Goal: Task Accomplishment & Management: Use online tool/utility

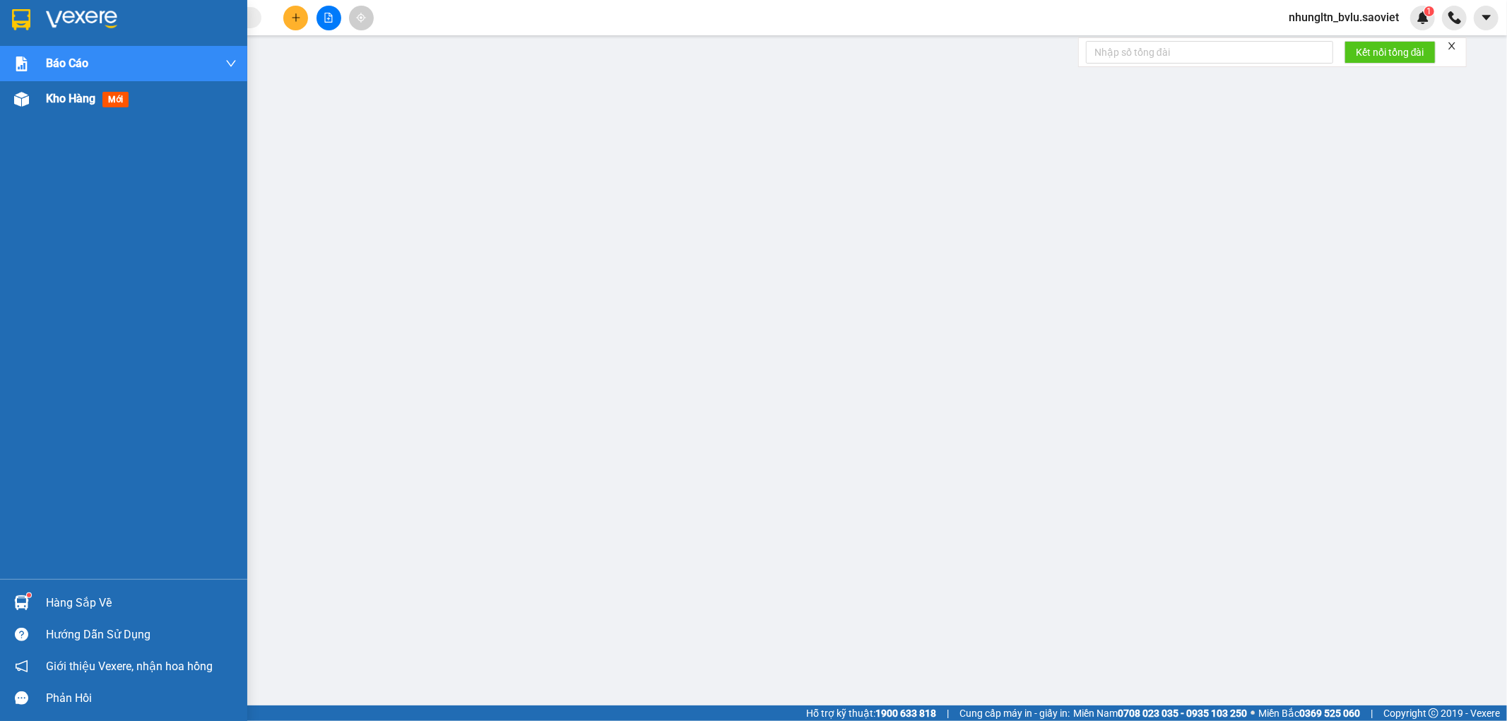
click at [62, 94] on span "Kho hàng" at bounding box center [70, 98] width 49 height 13
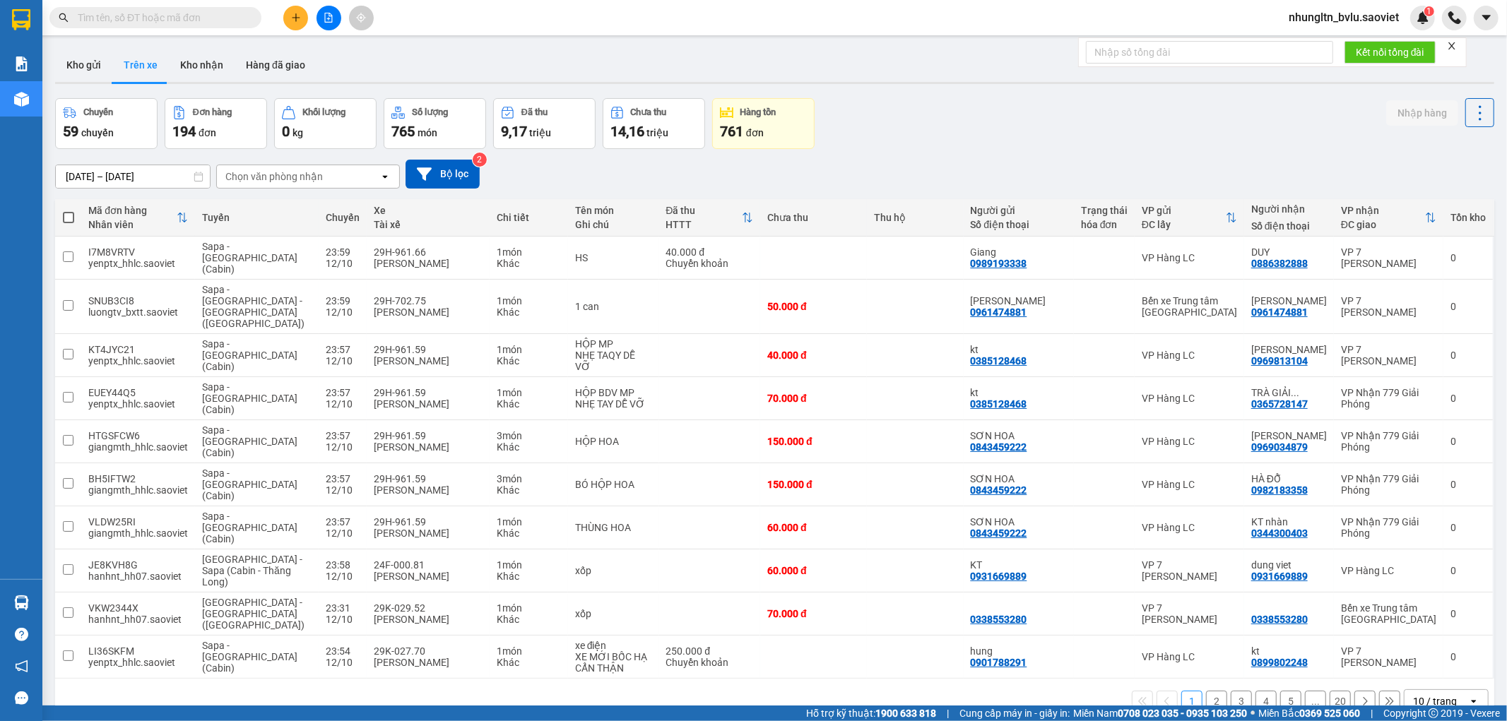
click at [294, 177] on div "Chọn văn phòng nhận" at bounding box center [274, 177] width 98 height 14
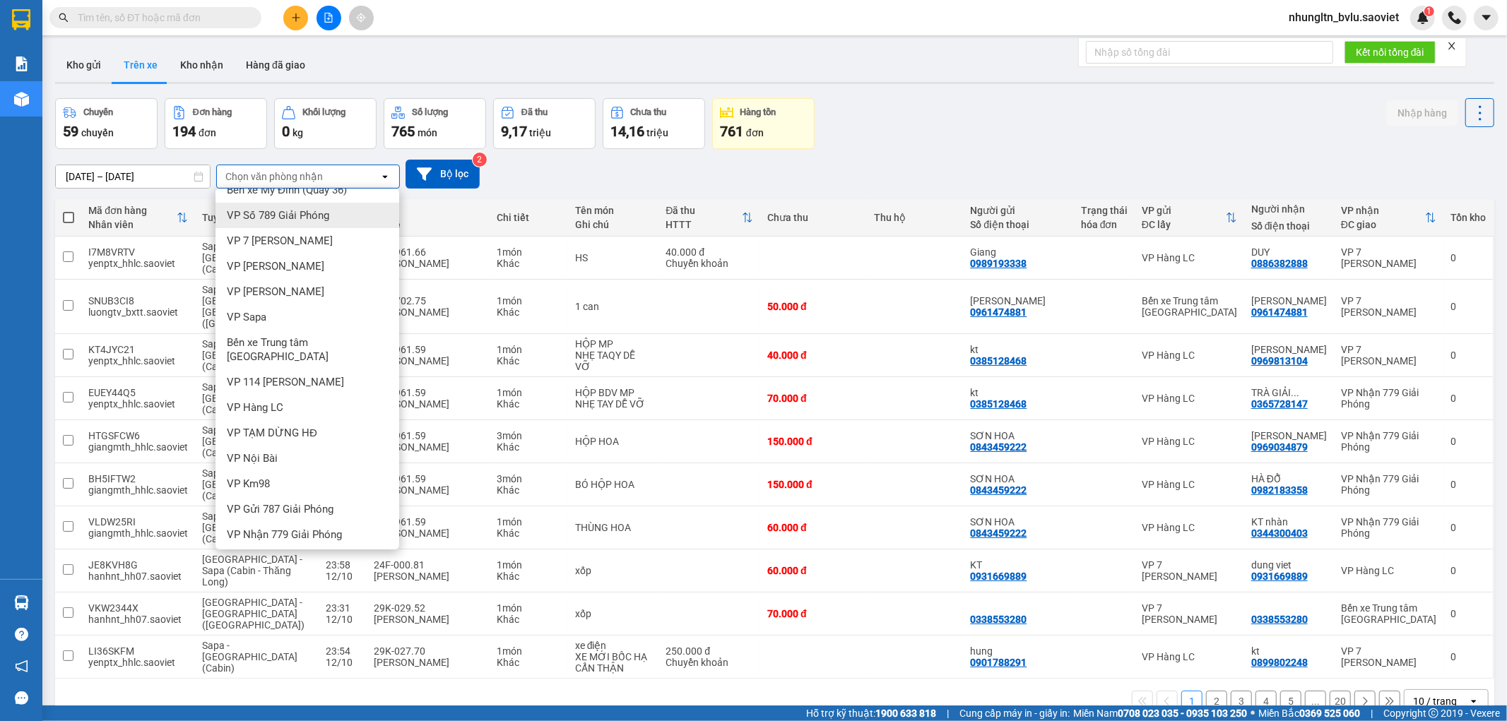
scroll to position [31, 0]
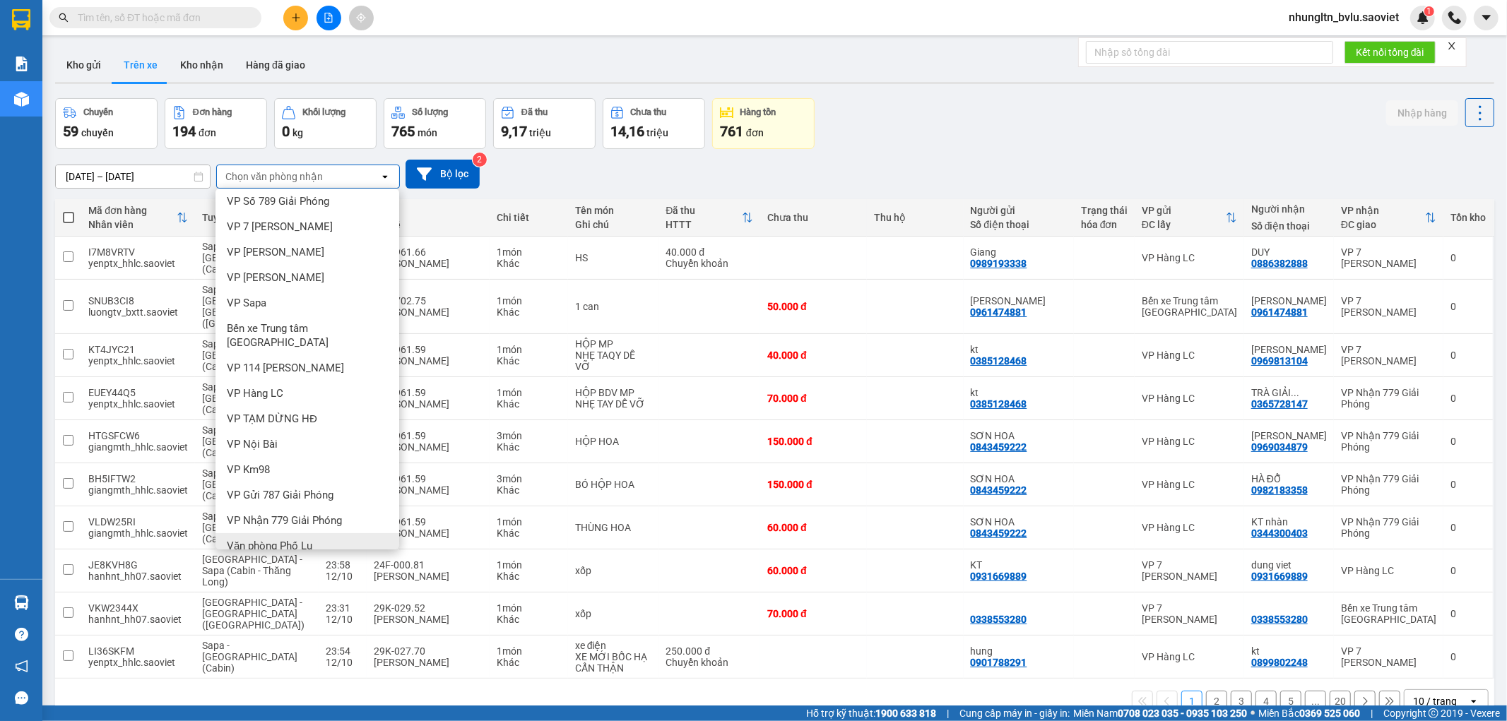
click at [267, 539] on span "Văn phòng Phố Lu" at bounding box center [269, 546] width 85 height 14
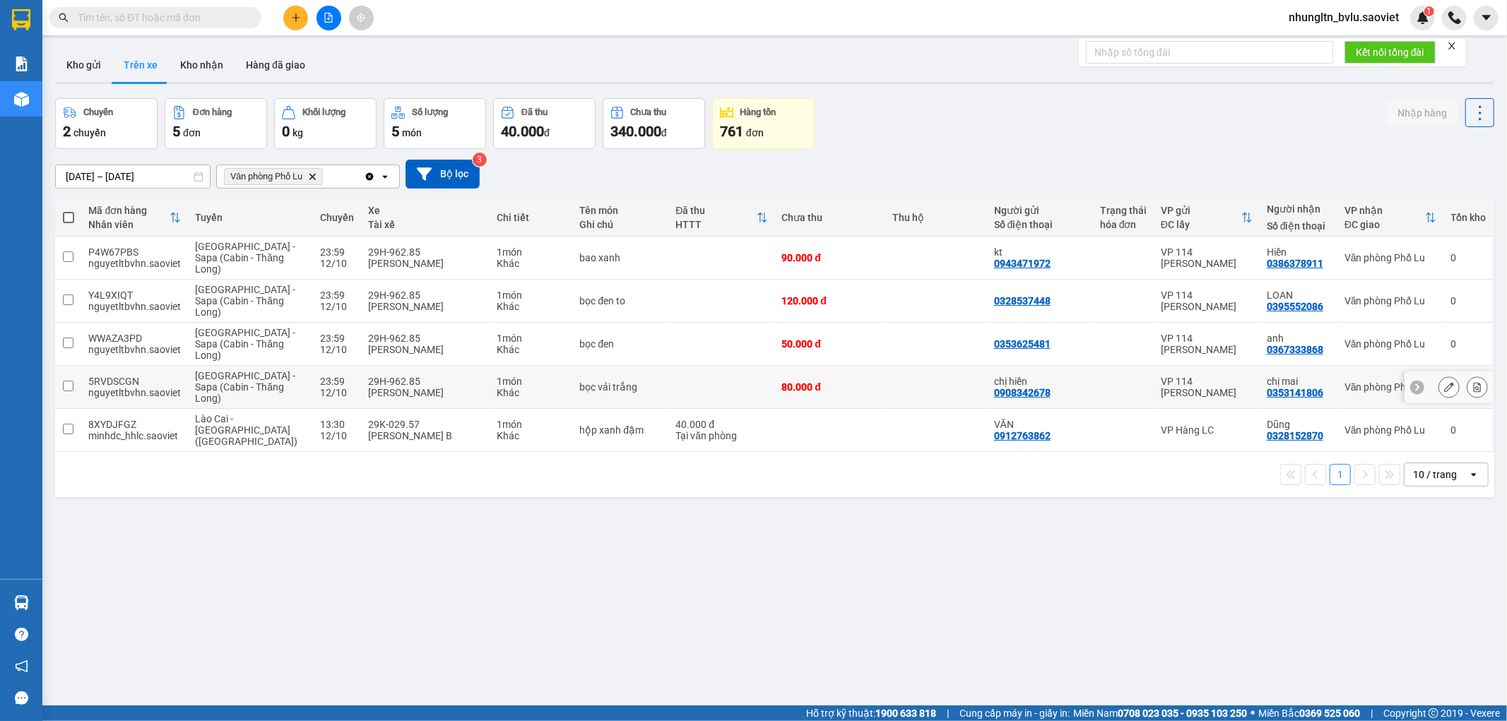
click at [589, 379] on td "bọc vải trắng" at bounding box center [620, 387] width 96 height 43
checkbox input "true"
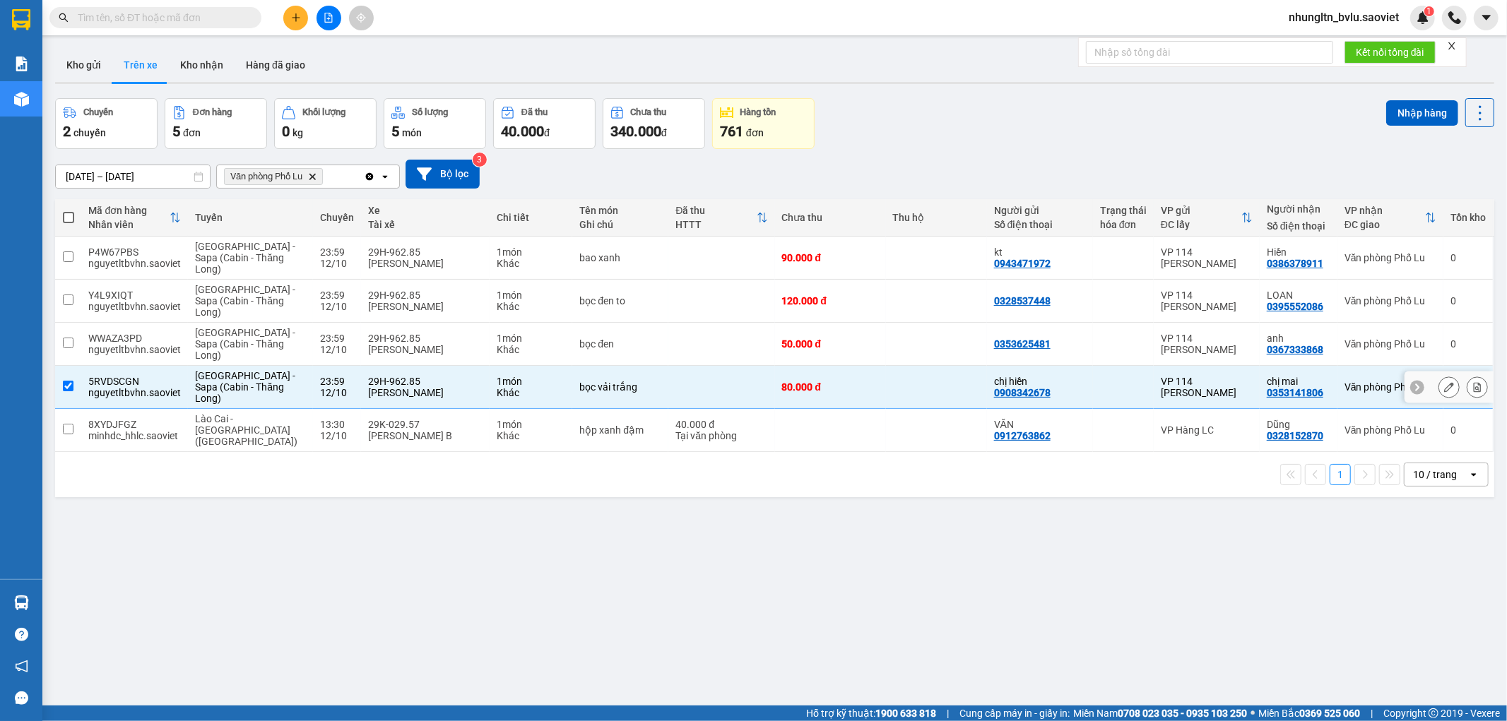
click at [591, 352] on td "bọc đen" at bounding box center [620, 344] width 96 height 43
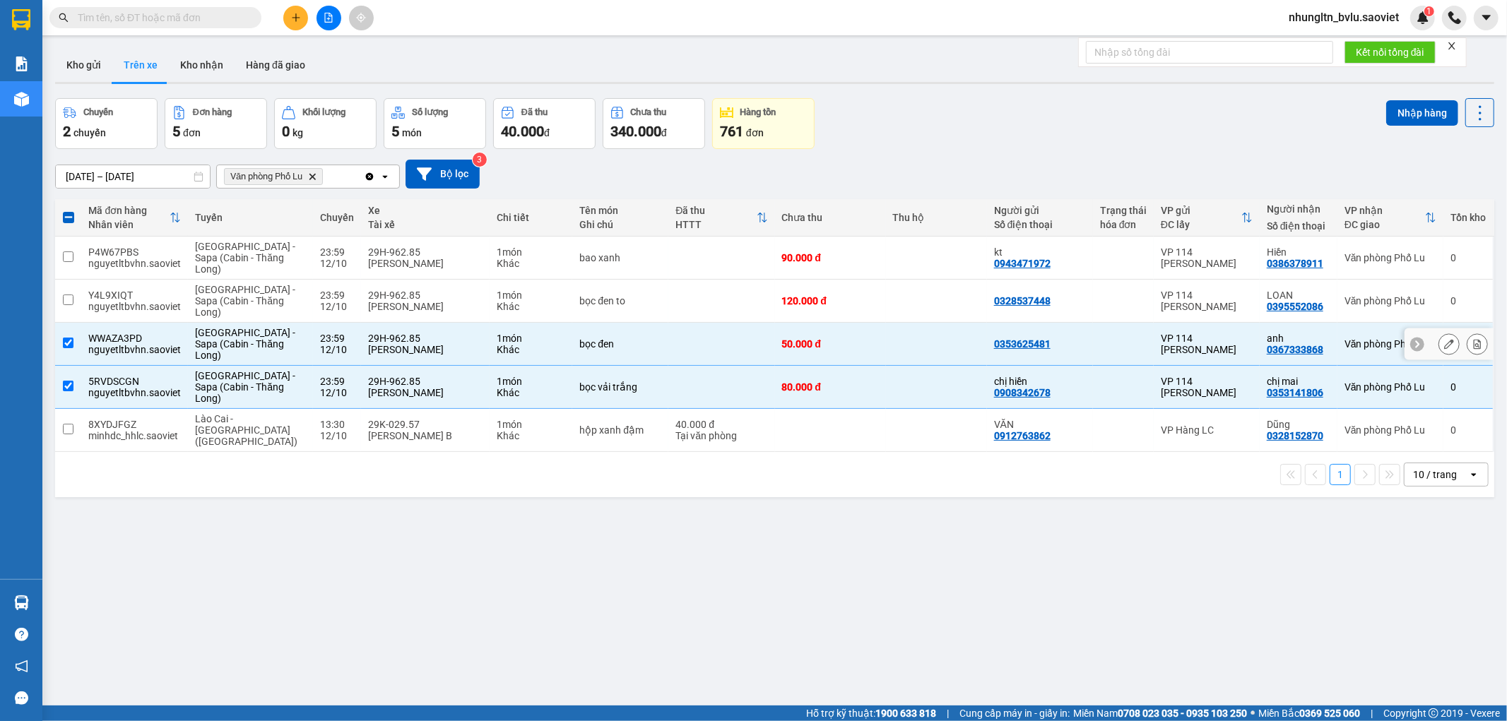
checkbox input "true"
click at [591, 308] on td "bọc đen to" at bounding box center [620, 301] width 96 height 43
checkbox input "true"
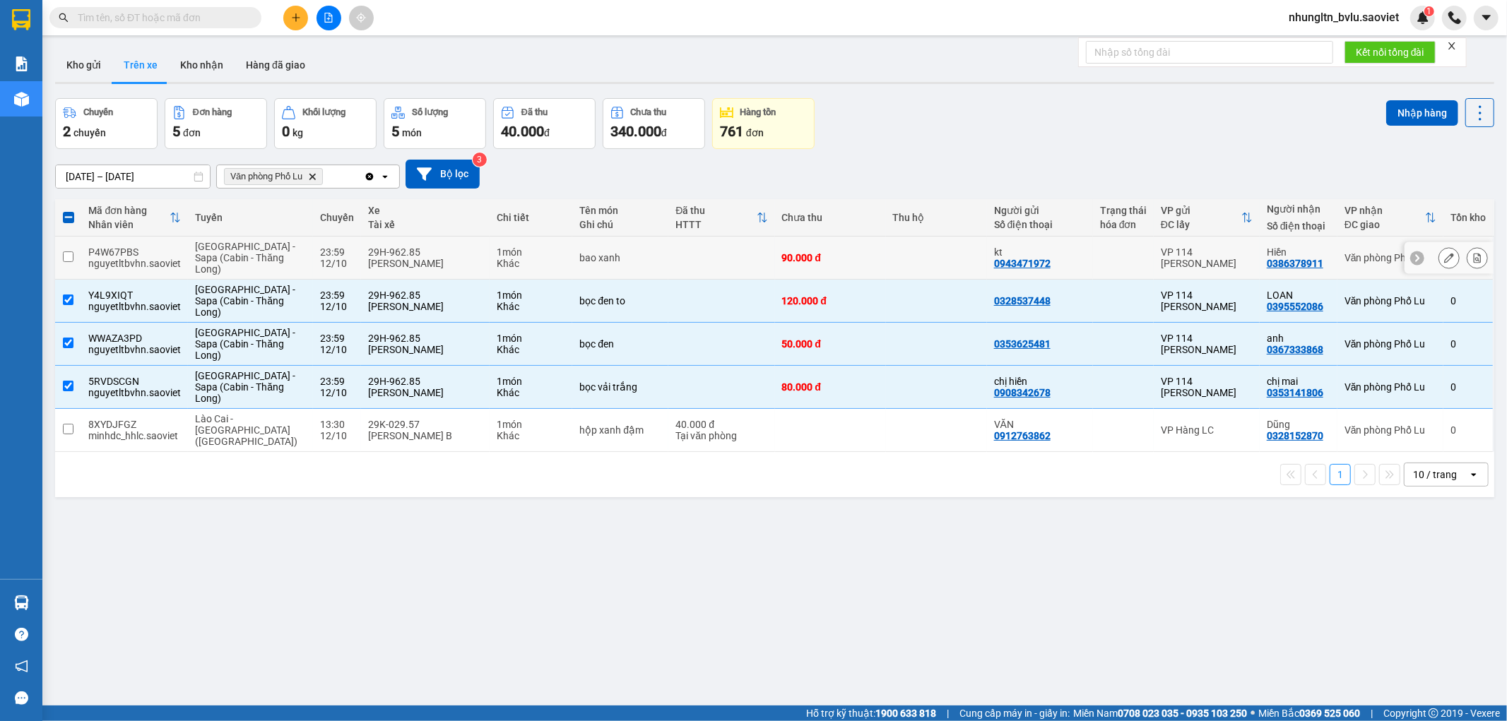
click at [604, 250] on td "bao xanh" at bounding box center [620, 258] width 96 height 43
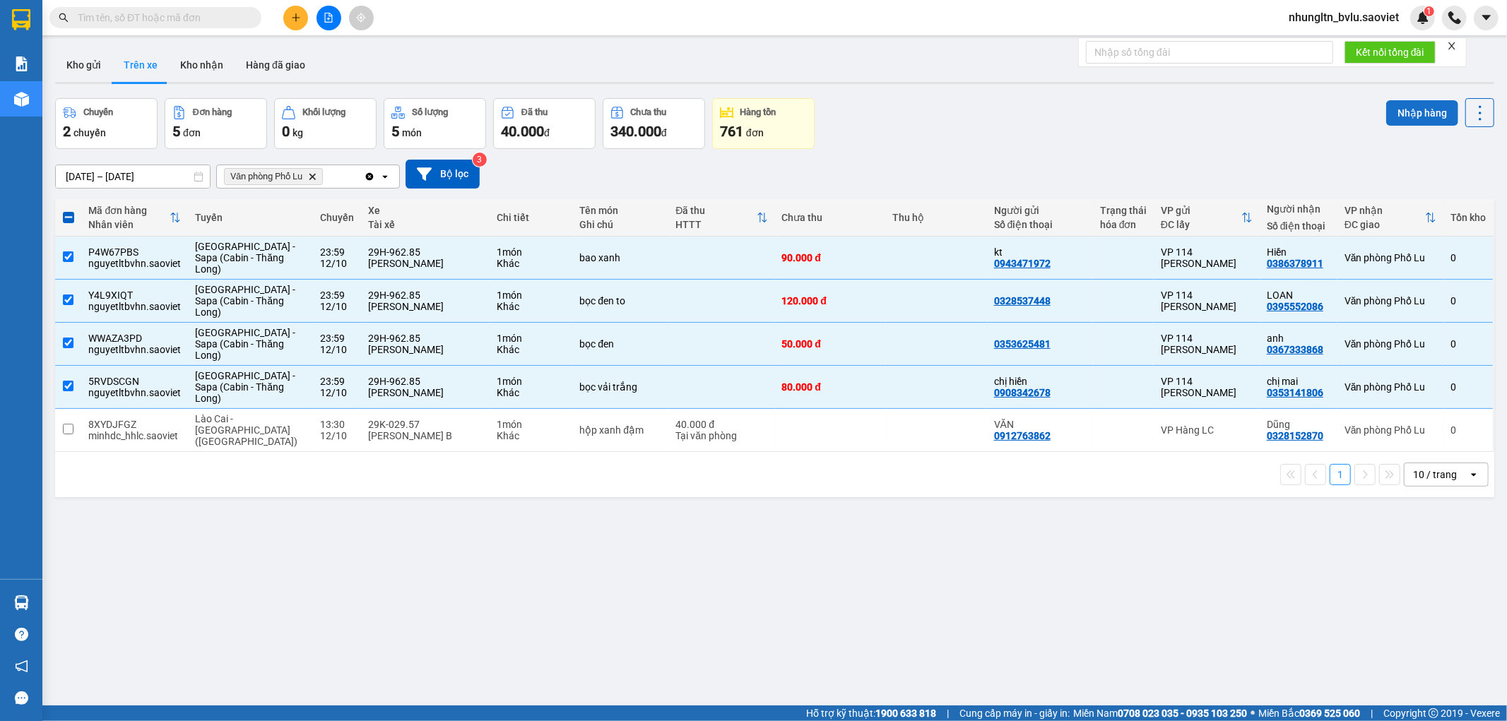
click at [1404, 122] on button "Nhập hàng" at bounding box center [1422, 112] width 72 height 25
checkbox input "false"
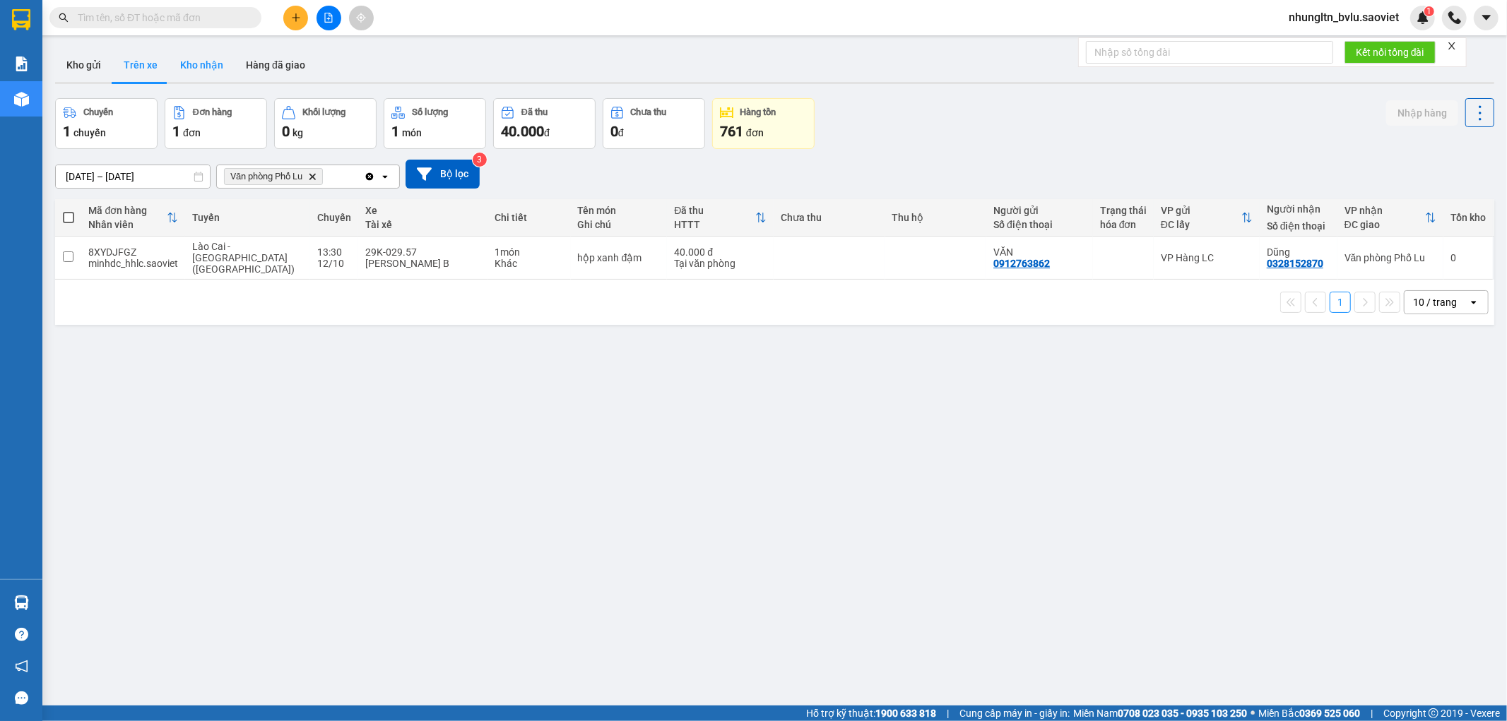
click at [196, 61] on button "Kho nhận" at bounding box center [202, 65] width 66 height 34
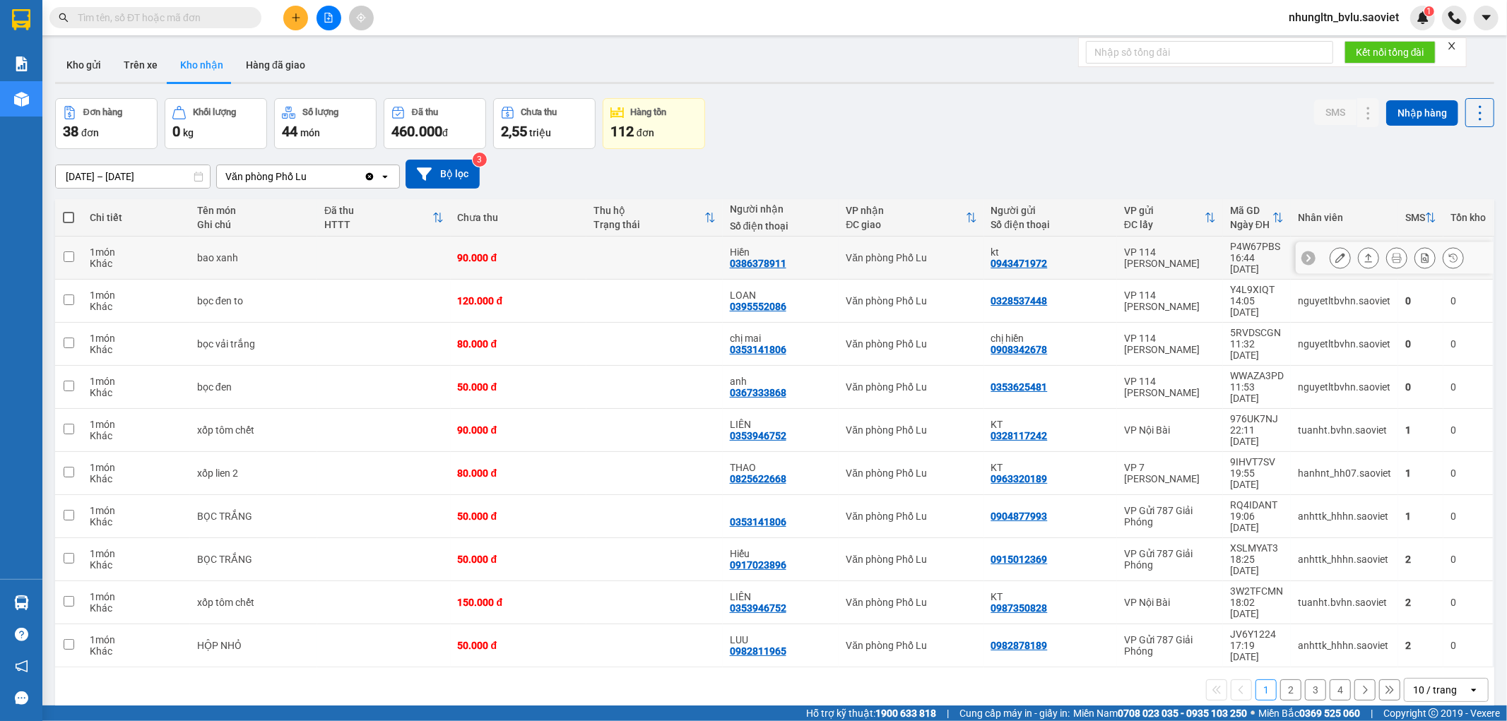
click at [369, 252] on td at bounding box center [383, 258] width 133 height 43
checkbox input "true"
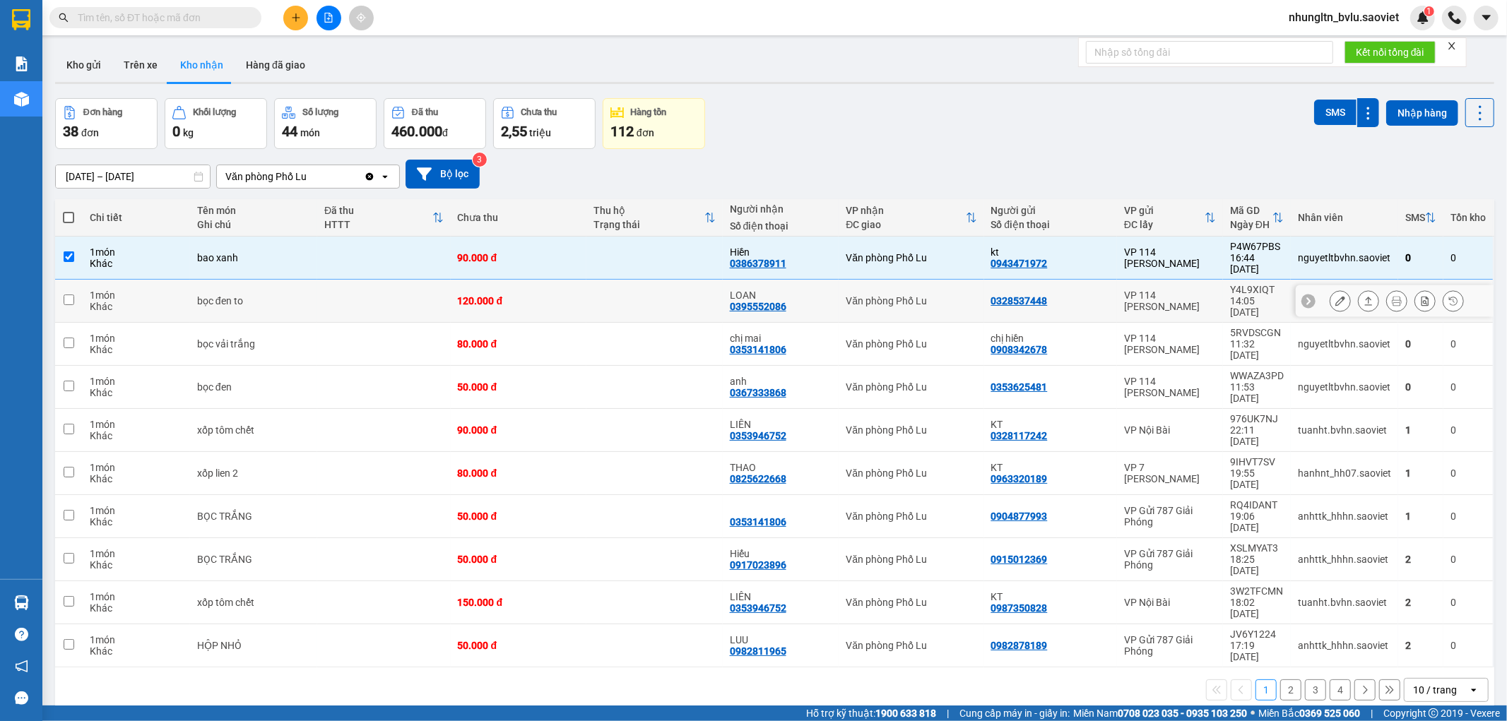
click at [379, 285] on td at bounding box center [383, 301] width 133 height 43
checkbox input "true"
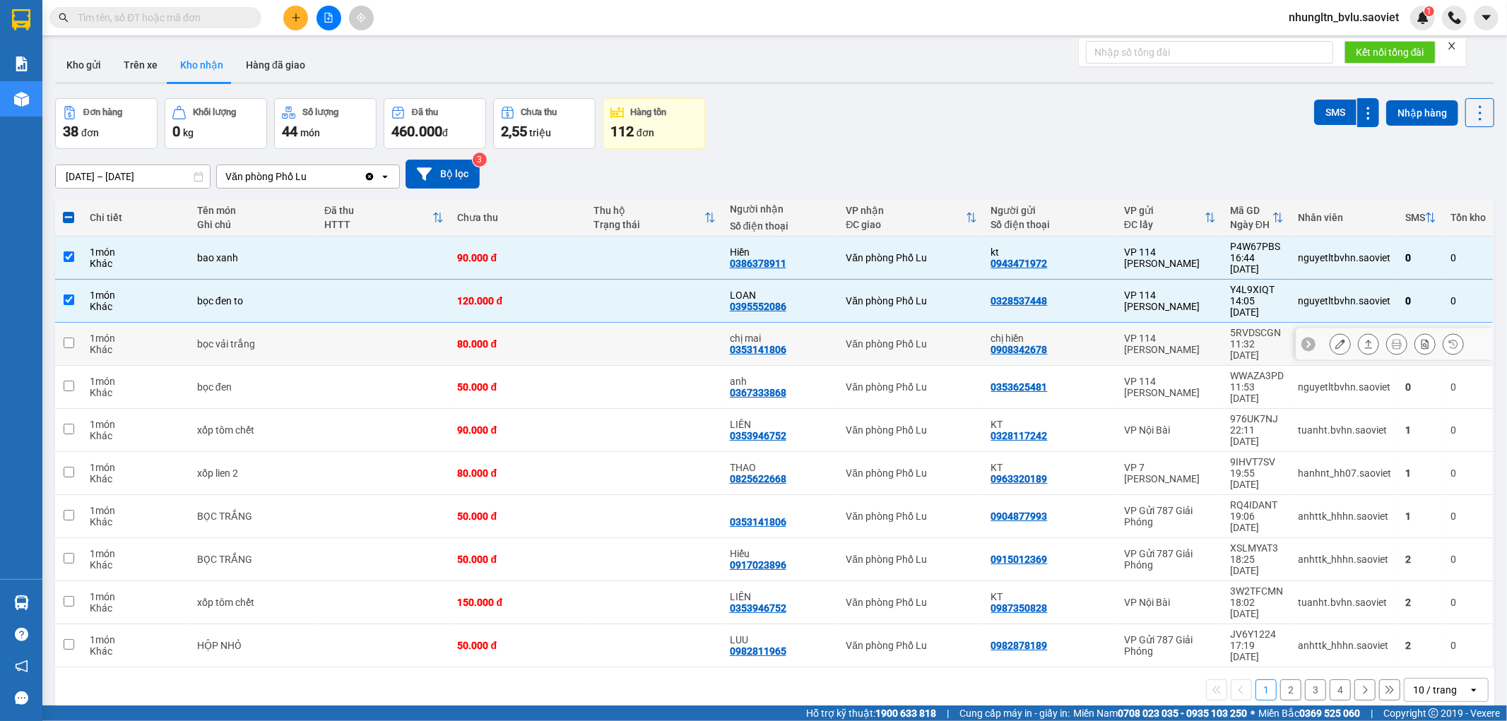
click at [385, 323] on td at bounding box center [383, 344] width 133 height 43
checkbox input "true"
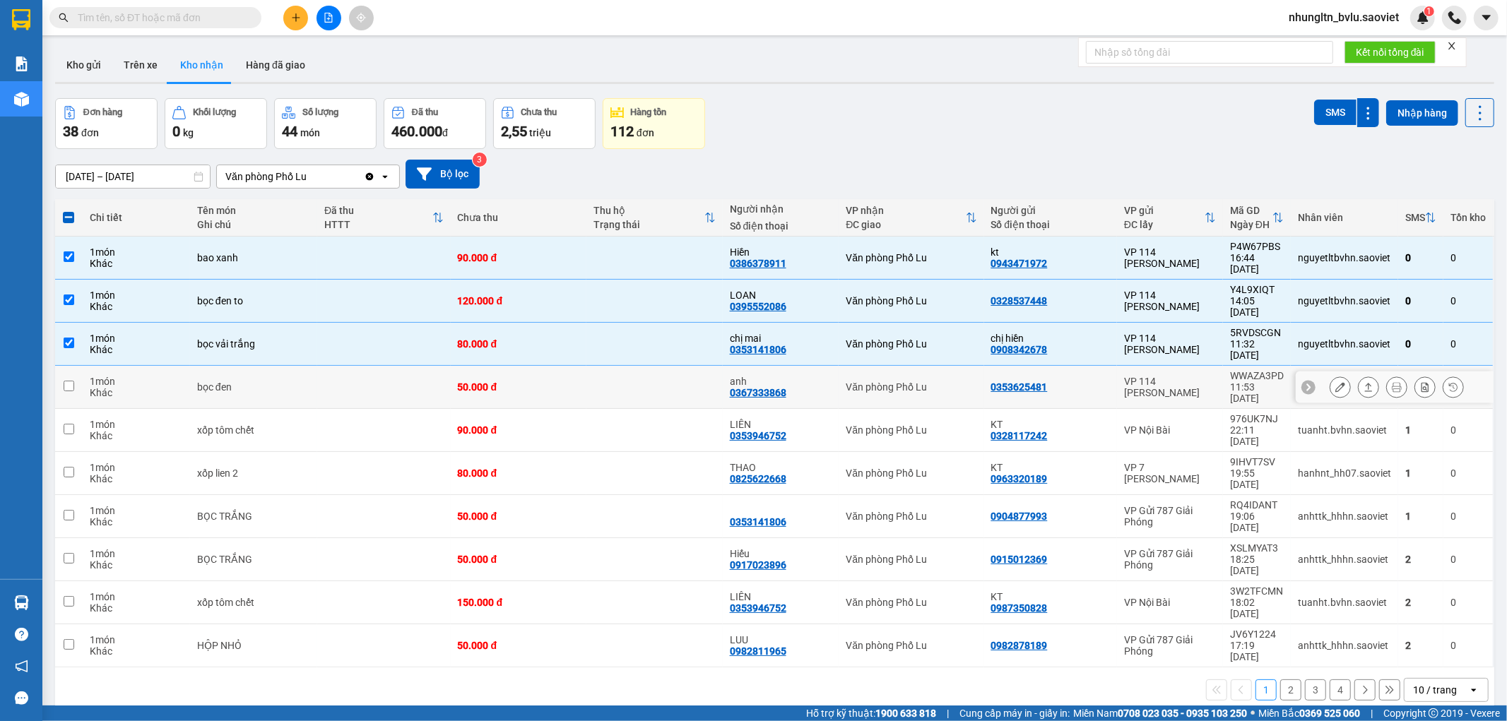
click at [379, 366] on td at bounding box center [383, 387] width 133 height 43
checkbox input "true"
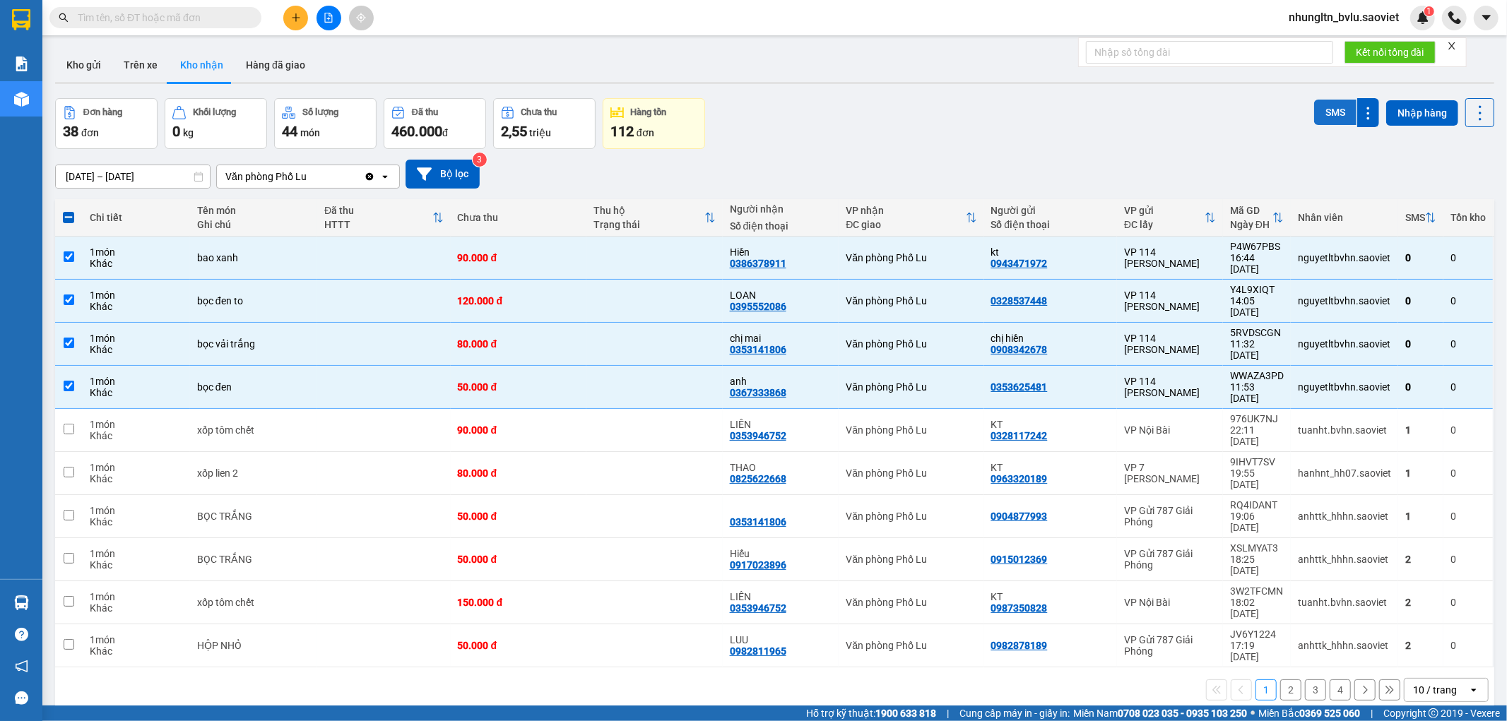
click at [1314, 113] on button "SMS" at bounding box center [1335, 112] width 42 height 25
click at [72, 216] on span at bounding box center [68, 217] width 11 height 11
click at [69, 211] on input "checkbox" at bounding box center [69, 211] width 0 height 0
checkbox input "true"
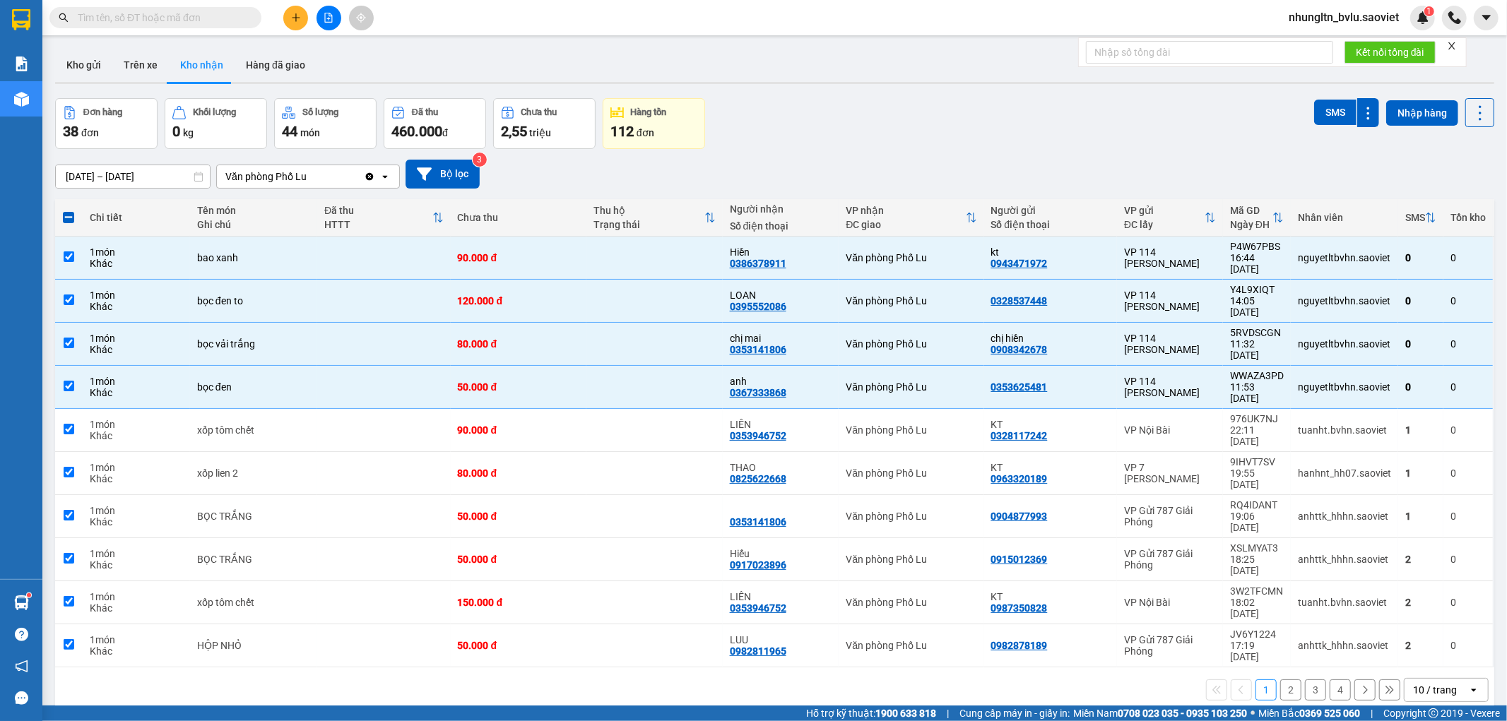
checkbox input "true"
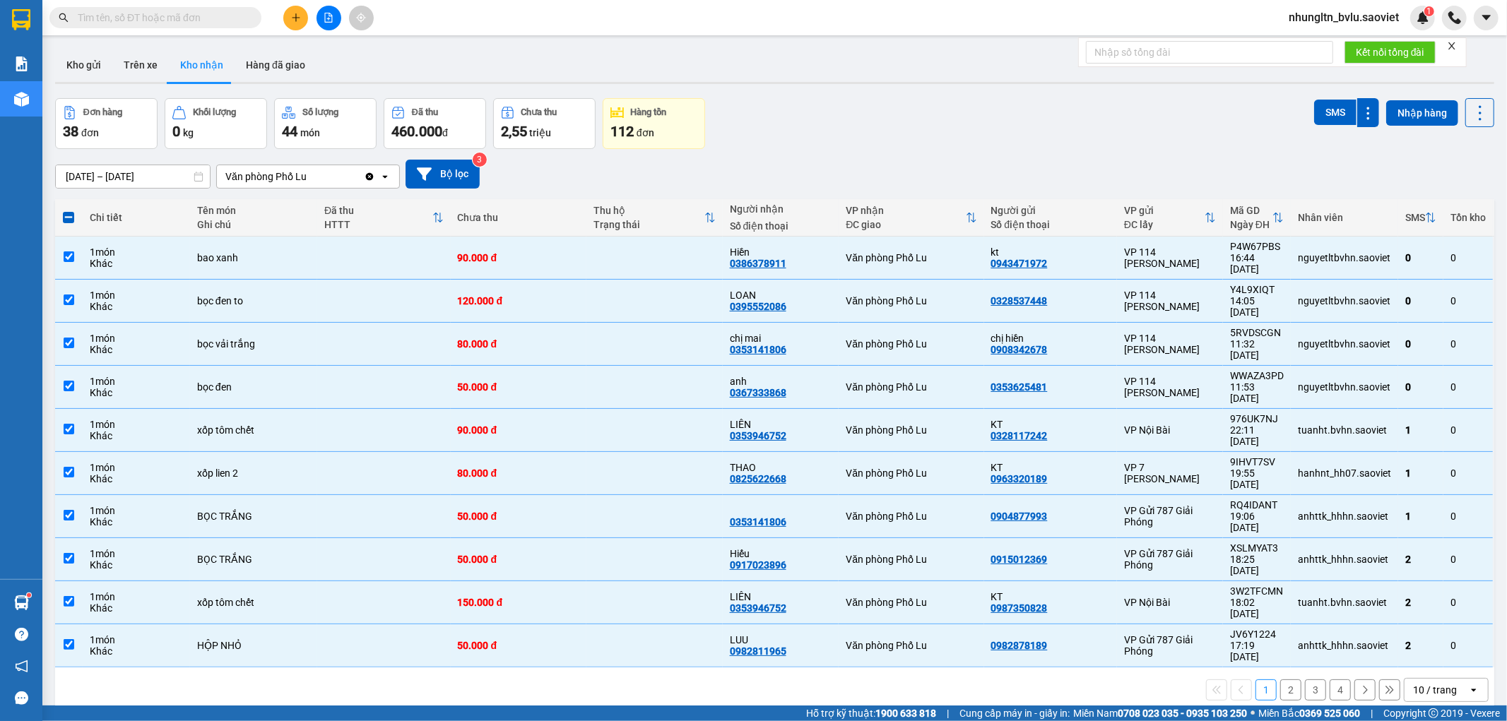
click at [72, 216] on span at bounding box center [68, 217] width 11 height 11
click at [69, 211] on input "checkbox" at bounding box center [69, 211] width 0 height 0
checkbox input "false"
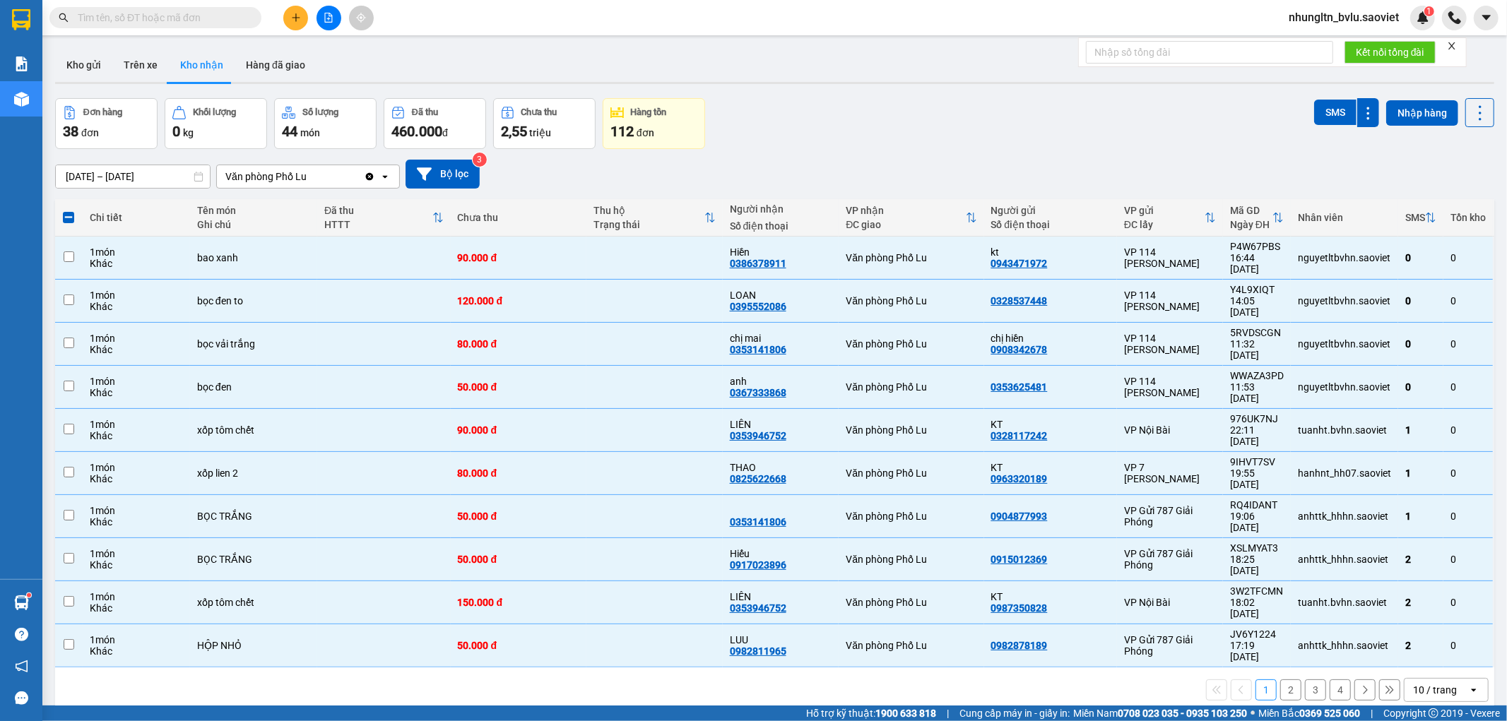
checkbox input "false"
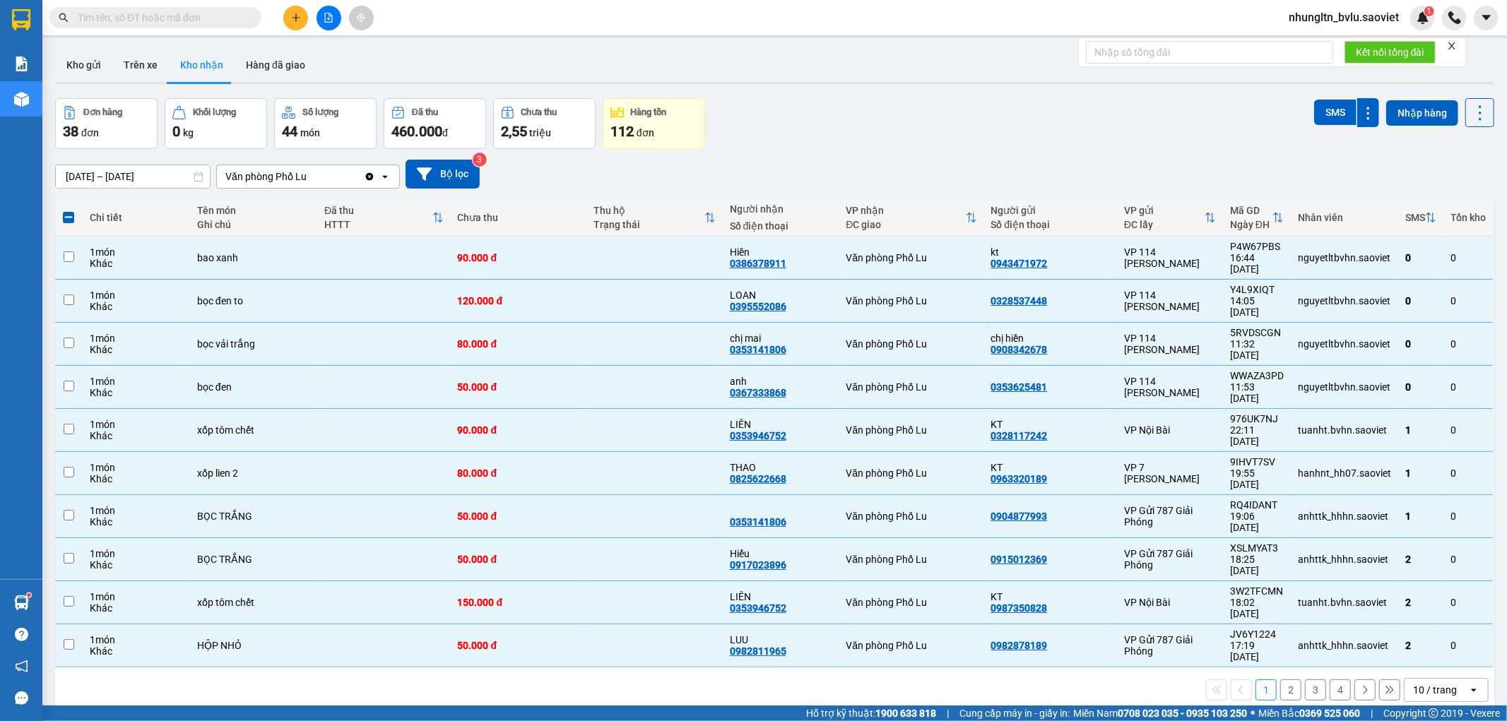
checkbox input "false"
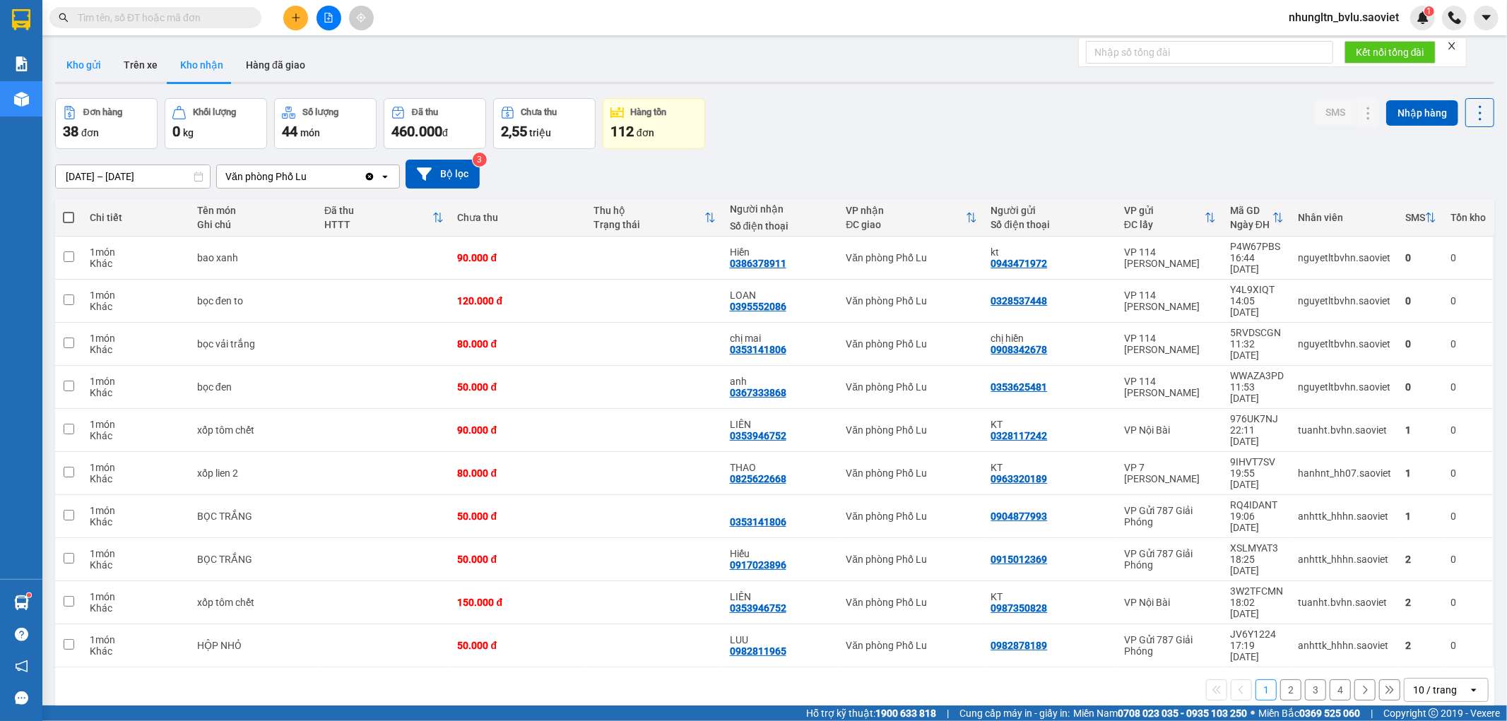
click at [90, 65] on button "Kho gửi" at bounding box center [83, 65] width 57 height 34
